Goal: Transaction & Acquisition: Subscribe to service/newsletter

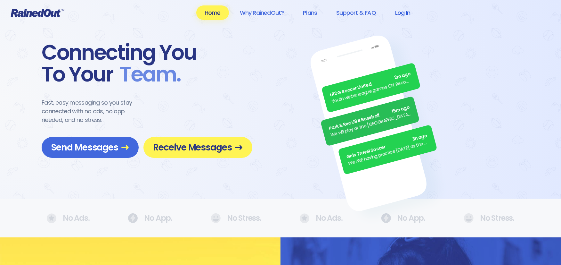
click at [401, 12] on link "Log In" at bounding box center [403, 12] width 32 height 14
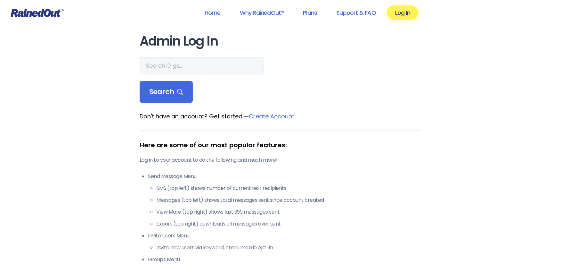
click at [249, 112] on link "Create Account" at bounding box center [271, 116] width 45 height 8
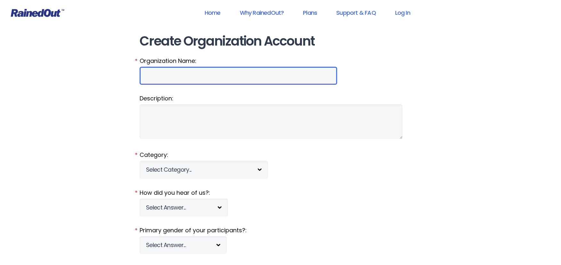
click at [167, 67] on input "Organization Name:" at bounding box center [239, 76] width 198 height 18
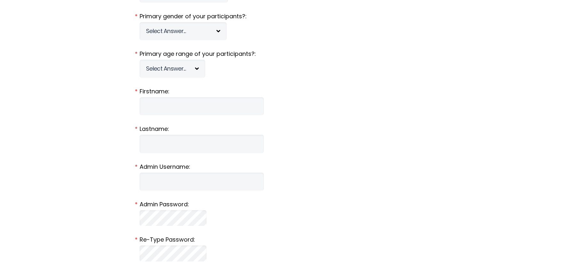
scroll to position [142, 0]
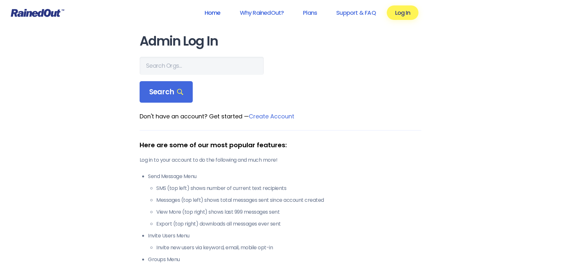
click at [221, 13] on link "Home" at bounding box center [212, 12] width 33 height 14
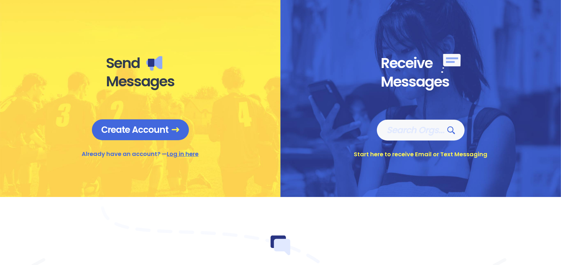
scroll to position [249, 0]
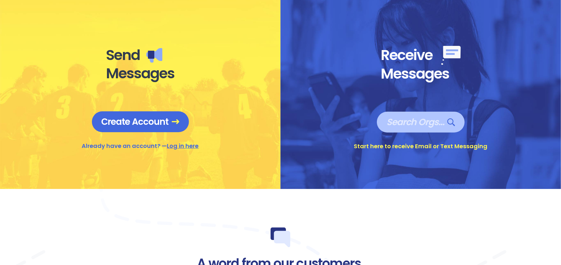
click at [418, 122] on span "Search Orgs…" at bounding box center [421, 121] width 69 height 11
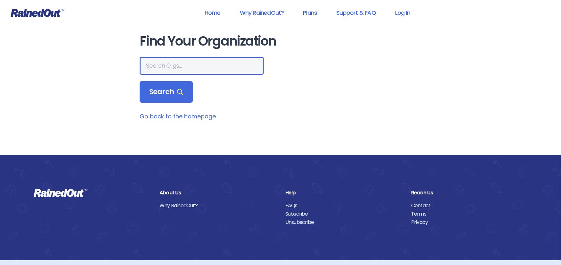
click at [166, 57] on input "text" at bounding box center [202, 66] width 124 height 18
type input "pleasant rec"
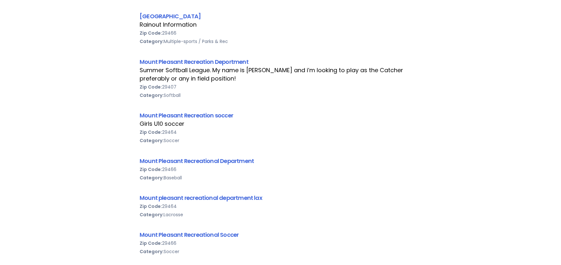
scroll to position [676, 0]
click at [200, 230] on link "Mount Pleasant Recreational Soccer" at bounding box center [189, 234] width 99 height 8
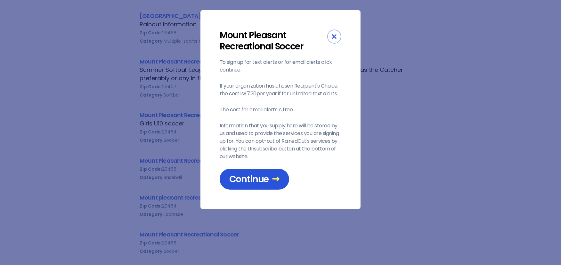
click at [251, 173] on span "Continue" at bounding box center [254, 178] width 50 height 11
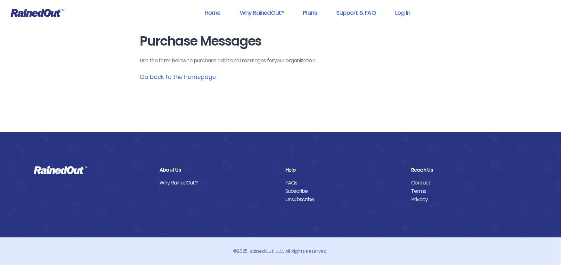
click at [170, 73] on link "Go back to the homepage" at bounding box center [178, 77] width 76 height 8
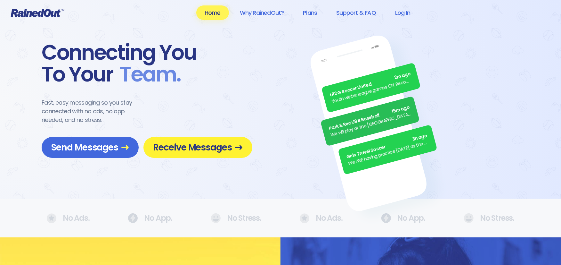
click at [180, 156] on link "Receive Messages" at bounding box center [197, 147] width 109 height 21
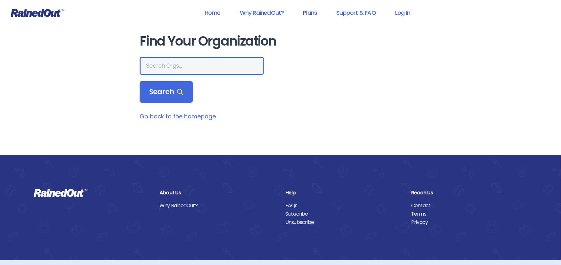
click at [170, 57] on input "text" at bounding box center [202, 66] width 124 height 18
type input "pleasant rec"
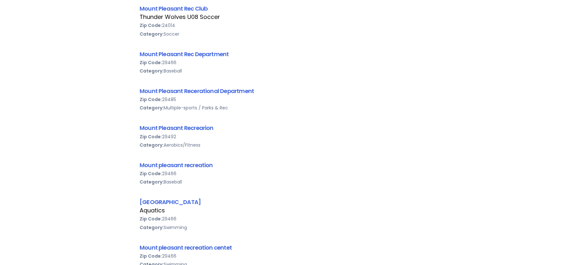
scroll to position [320, 0]
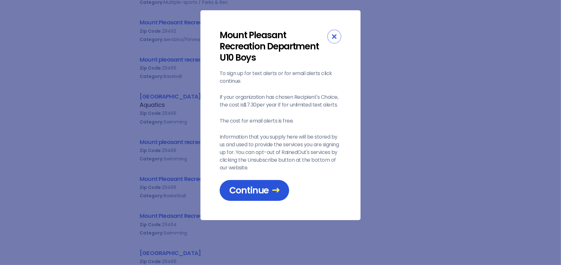
click at [272, 186] on icon at bounding box center [276, 190] width 8 height 8
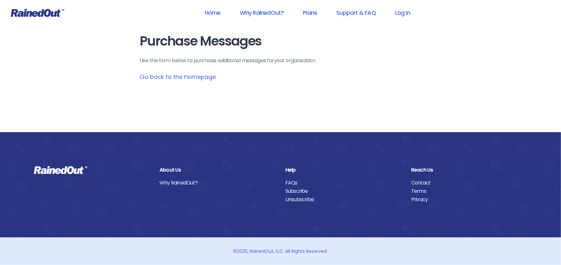
click at [187, 73] on link "Go back to the homepage" at bounding box center [178, 77] width 76 height 8
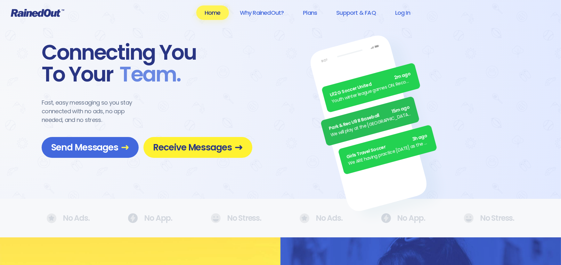
click at [188, 149] on span "Receive Messages" at bounding box center [198, 147] width 90 height 11
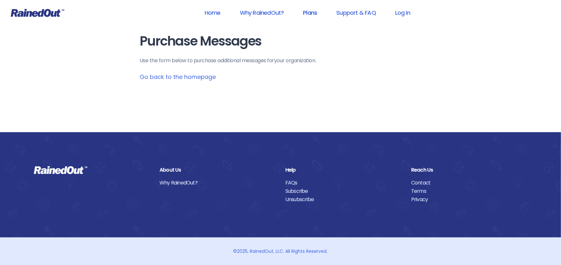
click at [317, 13] on link "Plans" at bounding box center [310, 12] width 31 height 14
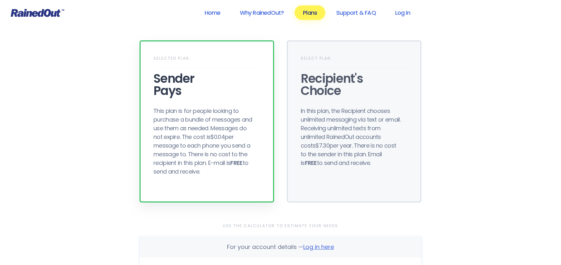
click at [211, 93] on div "Selected Plan Sender Pays This plan is for people looking to purchase a bundle …" at bounding box center [207, 121] width 135 height 162
click at [333, 94] on div "Recipient's Choice" at bounding box center [354, 84] width 107 height 24
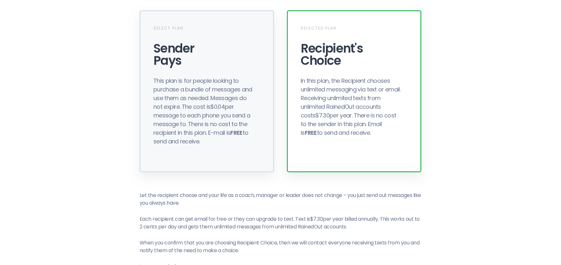
scroll to position [71, 0]
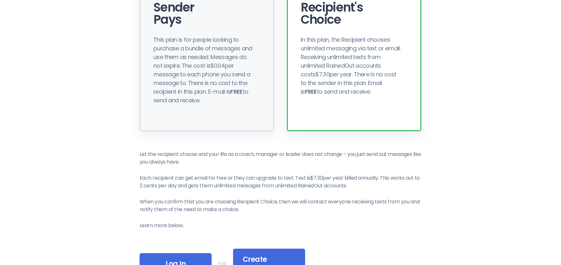
click at [229, 85] on div "This plan is for people looking to purchase a bundle of messages and use them a…" at bounding box center [204, 69] width 102 height 69
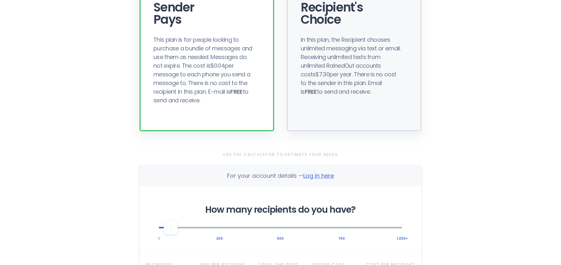
click at [383, 106] on div "Select Plan Recipient's Choice In this plan, the Recipient chooses unlimited me…" at bounding box center [354, 50] width 135 height 162
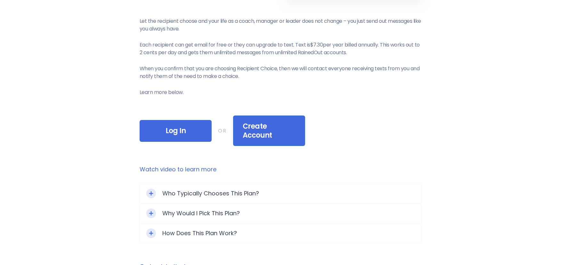
scroll to position [213, 0]
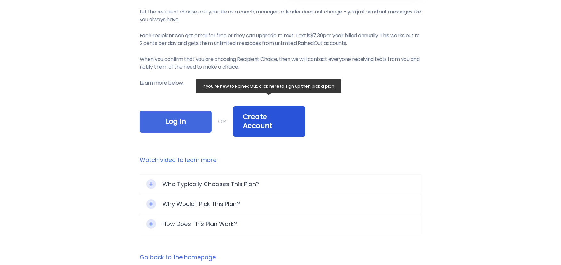
click at [276, 112] on span "Create Account" at bounding box center [269, 121] width 53 height 18
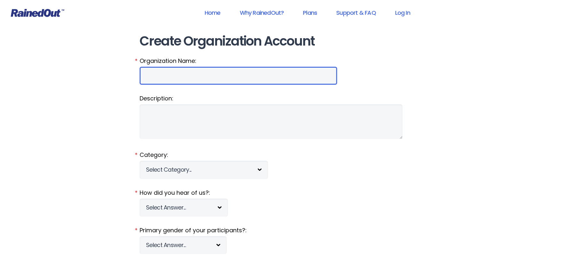
click at [167, 67] on input "Organization Name:" at bounding box center [239, 76] width 198 height 18
type input "[GEOGRAPHIC_DATA]"
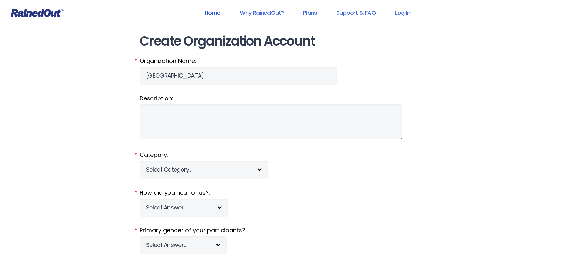
click at [218, 13] on link "Home" at bounding box center [212, 12] width 33 height 14
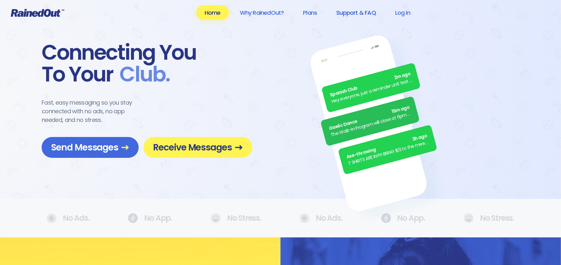
click at [369, 13] on link "Support & FAQ" at bounding box center [356, 12] width 56 height 14
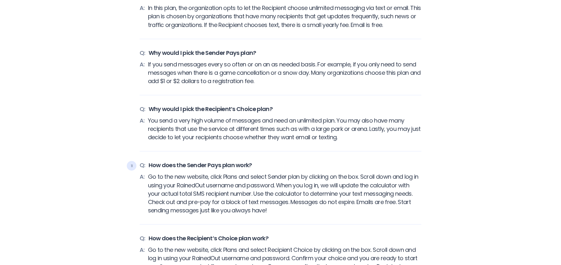
scroll to position [498, 0]
